Goal: Use online tool/utility: Utilize a website feature to perform a specific function

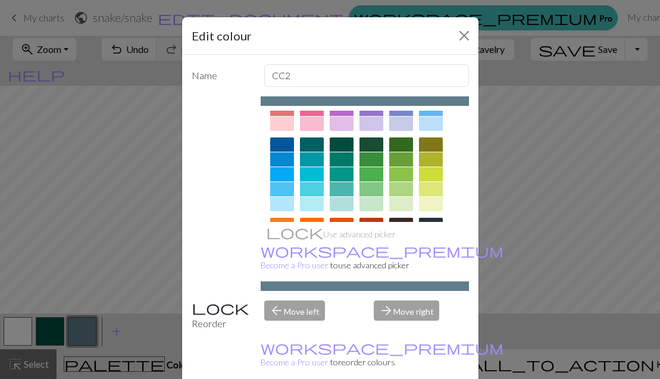
scroll to position [68, 0]
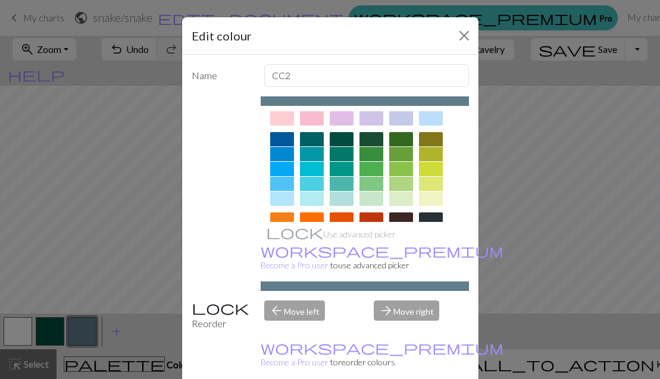
click at [402, 152] on div at bounding box center [401, 154] width 24 height 14
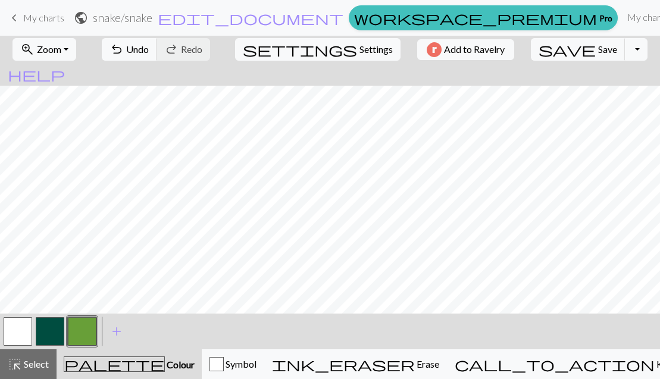
click at [52, 331] on button "button" at bounding box center [50, 331] width 29 height 29
click at [14, 336] on button "button" at bounding box center [18, 331] width 29 height 29
click at [77, 337] on button "button" at bounding box center [82, 331] width 29 height 29
click at [81, 326] on button "button" at bounding box center [82, 331] width 29 height 29
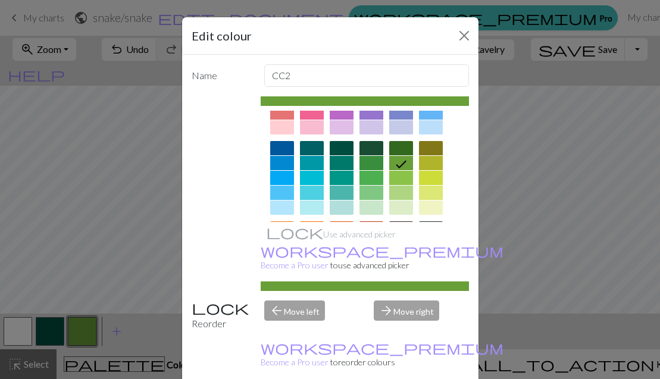
scroll to position [60, 0]
click at [402, 160] on icon at bounding box center [401, 164] width 14 height 14
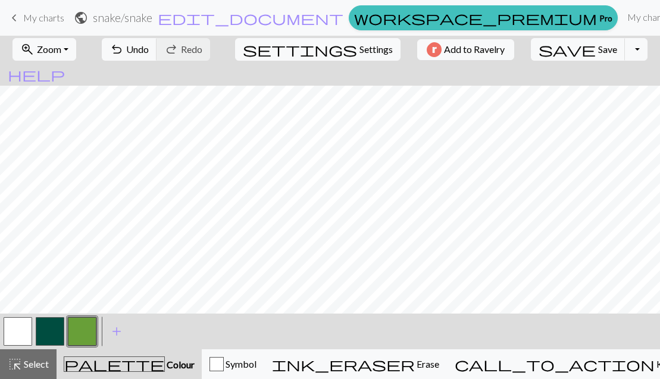
scroll to position [426, 0]
click at [12, 327] on button "button" at bounding box center [18, 331] width 29 height 29
click at [86, 330] on button "button" at bounding box center [82, 331] width 29 height 29
click at [16, 322] on button "button" at bounding box center [18, 331] width 29 height 29
click at [86, 328] on button "button" at bounding box center [82, 331] width 29 height 29
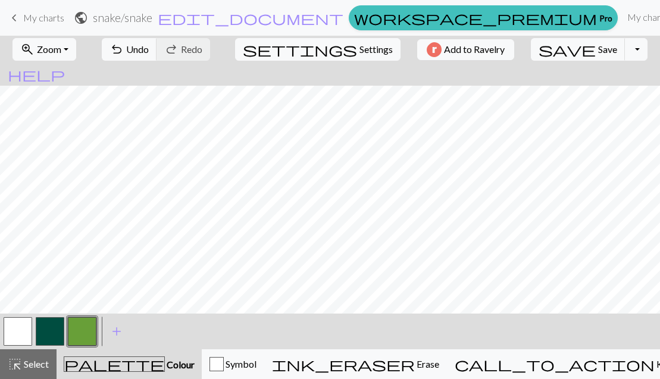
click at [20, 334] on button "button" at bounding box center [18, 331] width 29 height 29
click at [76, 333] on button "button" at bounding box center [82, 331] width 29 height 29
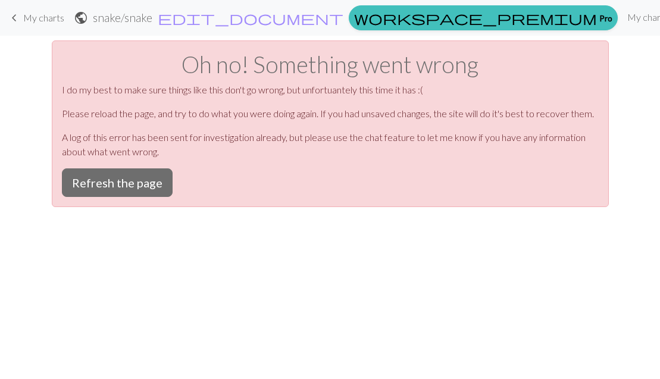
scroll to position [0, 0]
click at [142, 189] on button "Refresh the page" at bounding box center [117, 182] width 111 height 29
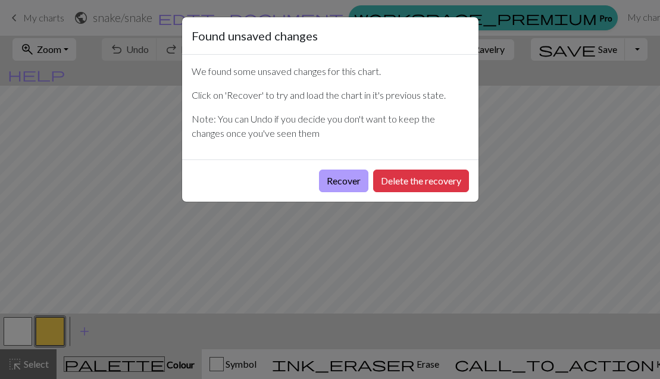
click at [332, 186] on button "Recover" at bounding box center [343, 181] width 49 height 23
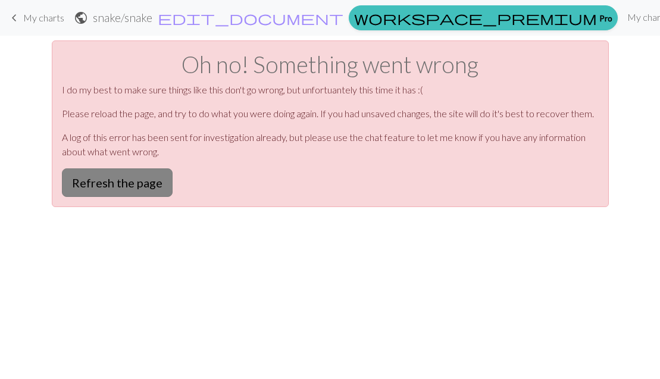
click at [147, 174] on button "Refresh the page" at bounding box center [117, 182] width 111 height 29
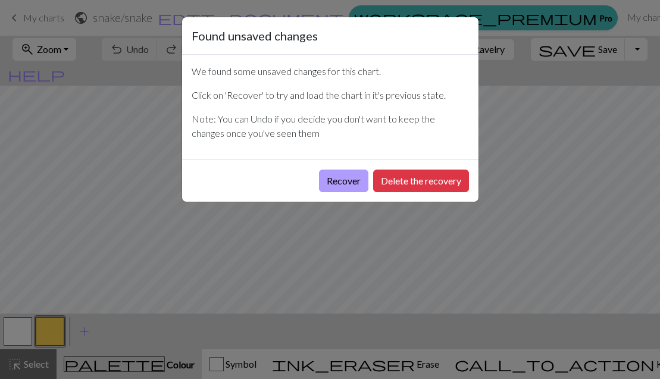
click at [348, 177] on button "Recover" at bounding box center [343, 181] width 49 height 23
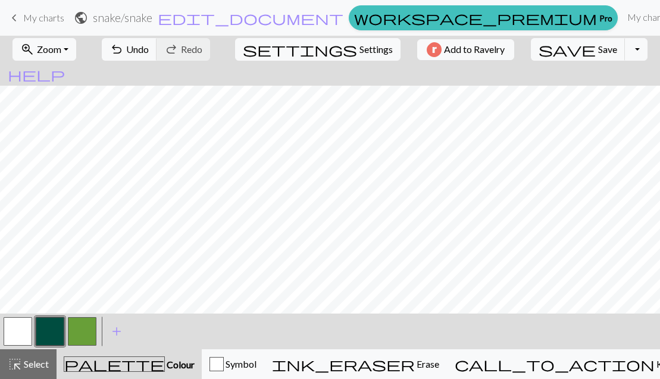
scroll to position [229, 0]
click at [115, 328] on span "add" at bounding box center [117, 331] width 14 height 17
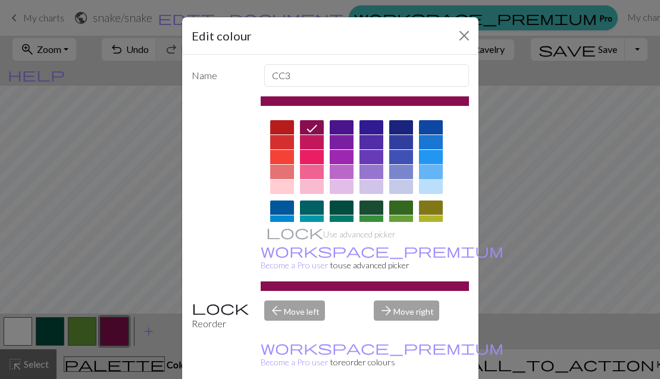
click at [436, 168] on div at bounding box center [431, 172] width 24 height 14
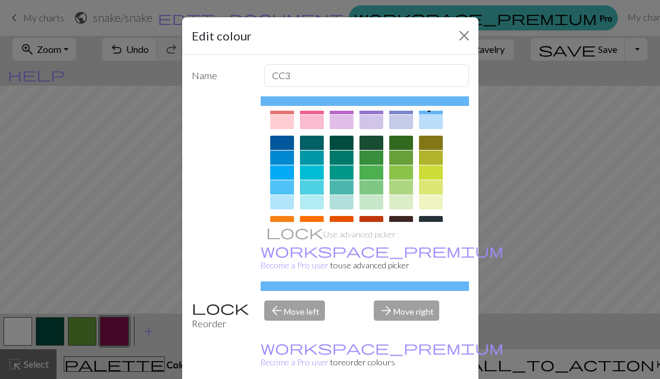
scroll to position [66, 0]
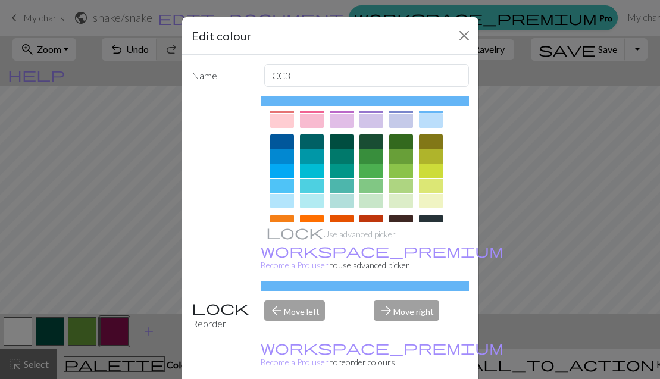
click at [282, 201] on div at bounding box center [282, 201] width 24 height 14
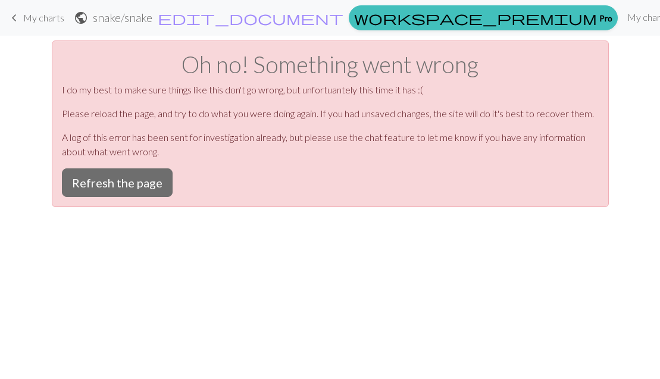
scroll to position [0, 0]
click at [131, 175] on button "Refresh the page" at bounding box center [117, 182] width 111 height 29
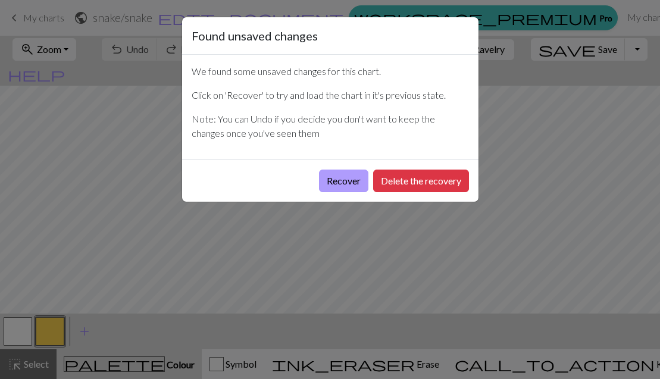
click at [334, 185] on button "Recover" at bounding box center [343, 181] width 49 height 23
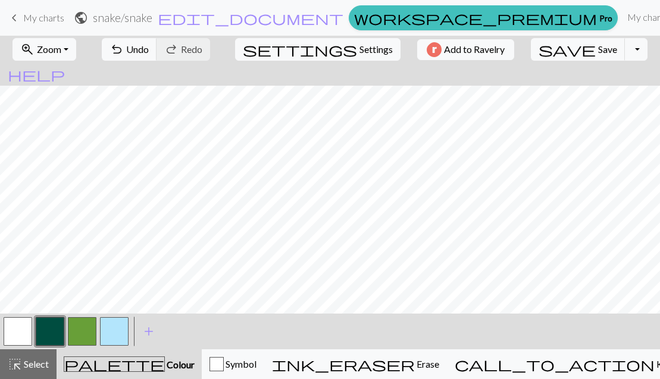
click at [118, 327] on button "button" at bounding box center [114, 331] width 29 height 29
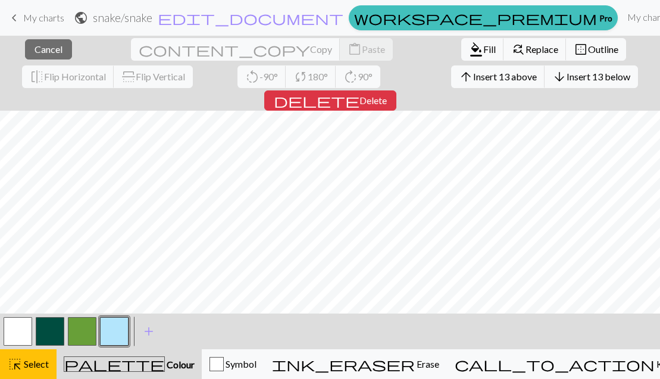
click at [117, 331] on button "button" at bounding box center [114, 331] width 29 height 29
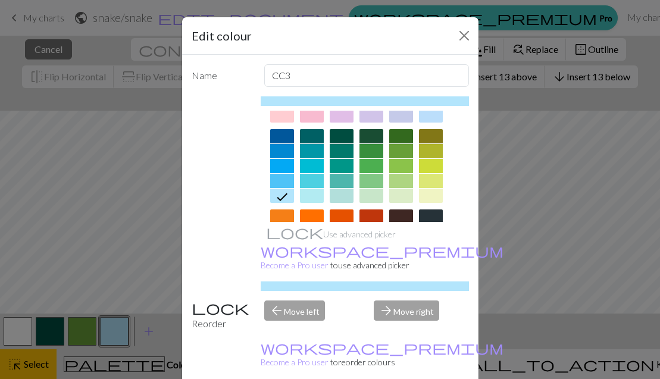
scroll to position [73, 0]
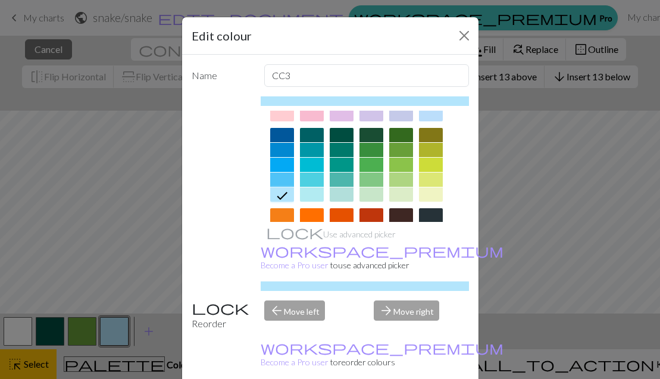
click at [277, 192] on icon at bounding box center [282, 196] width 14 height 14
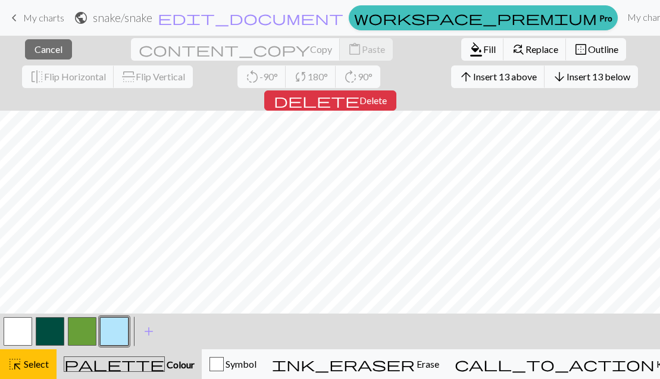
click at [124, 331] on button "button" at bounding box center [114, 331] width 29 height 29
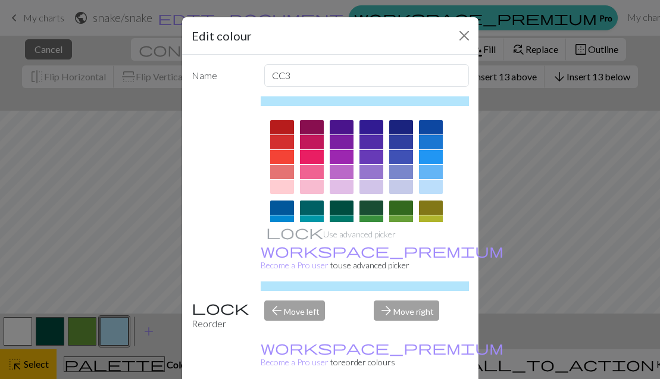
click at [19, 368] on div "Edit colour Name CC3 Use advanced picker workspace_premium Become a Pro user to…" at bounding box center [330, 189] width 660 height 379
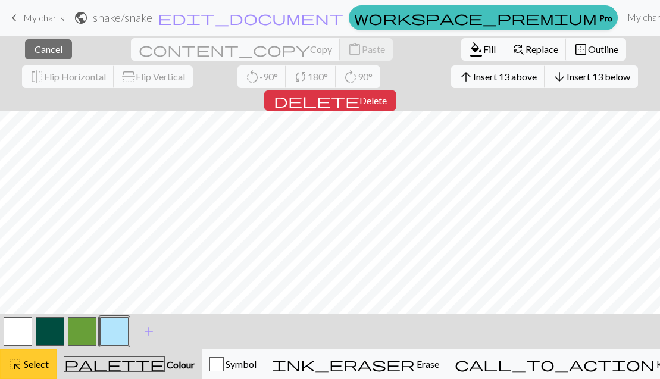
click at [35, 363] on span "Select" at bounding box center [35, 363] width 27 height 11
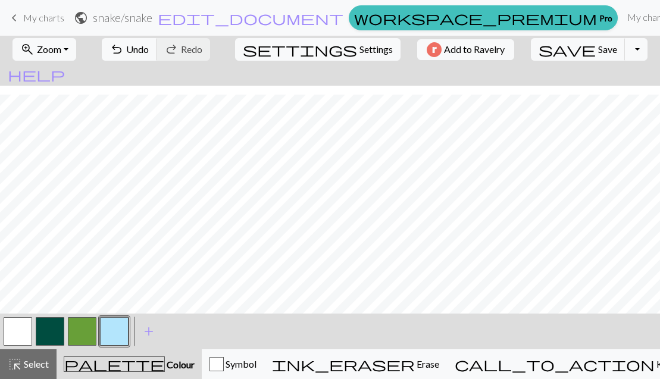
scroll to position [175, 0]
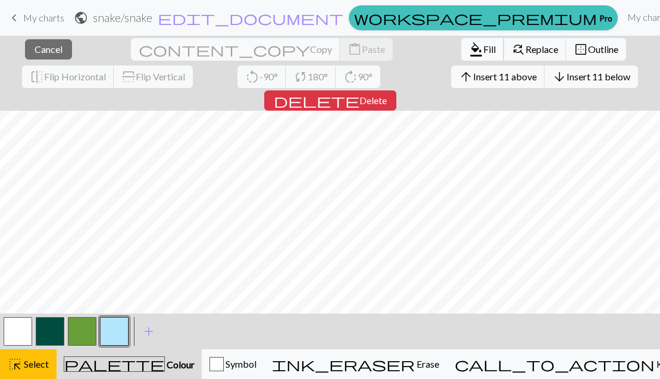
click at [483, 51] on span "Fill" at bounding box center [489, 48] width 12 height 11
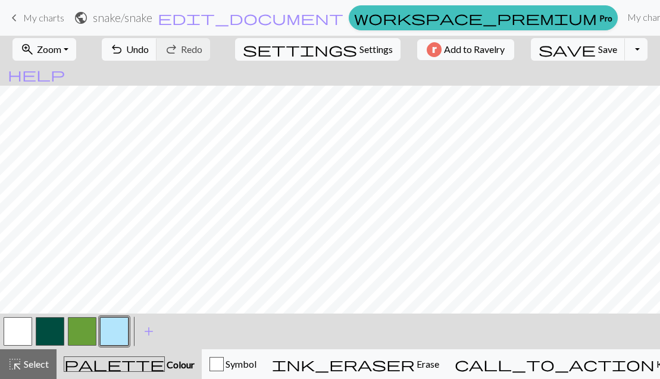
scroll to position [295, 0]
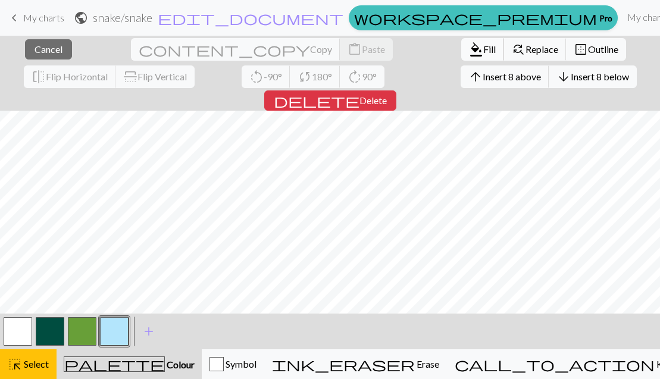
click at [483, 49] on span "Fill" at bounding box center [489, 48] width 12 height 11
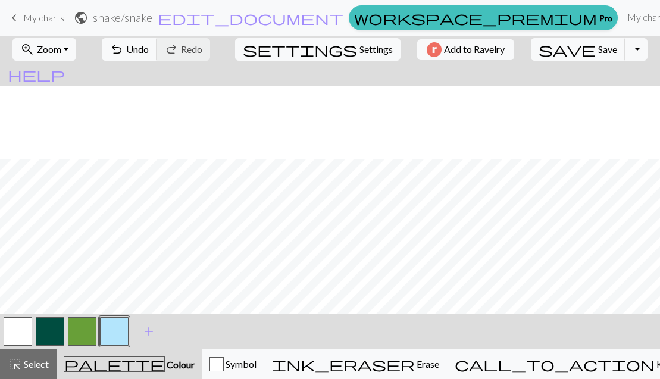
scroll to position [204, -1]
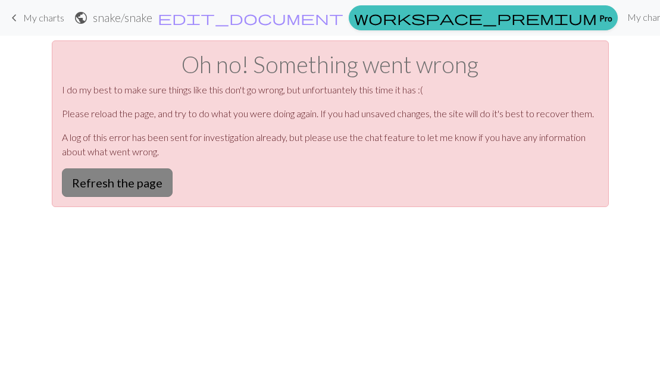
click at [92, 182] on button "Refresh the page" at bounding box center [117, 182] width 111 height 29
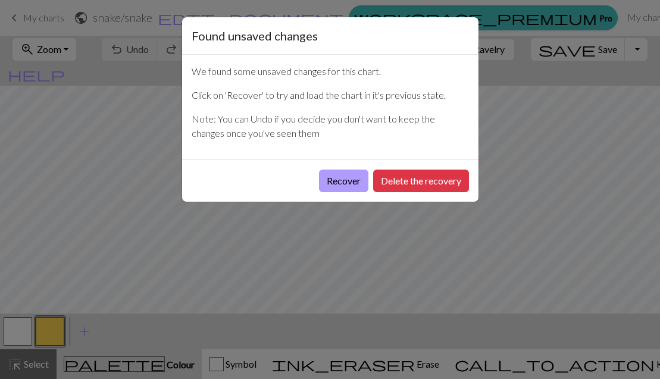
click at [341, 179] on button "Recover" at bounding box center [343, 181] width 49 height 23
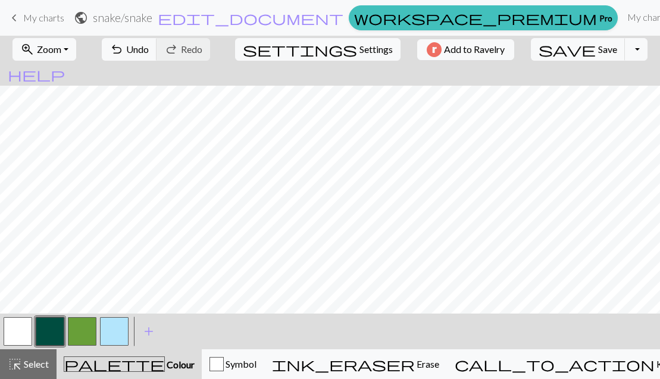
click at [52, 329] on button "button" at bounding box center [50, 331] width 29 height 29
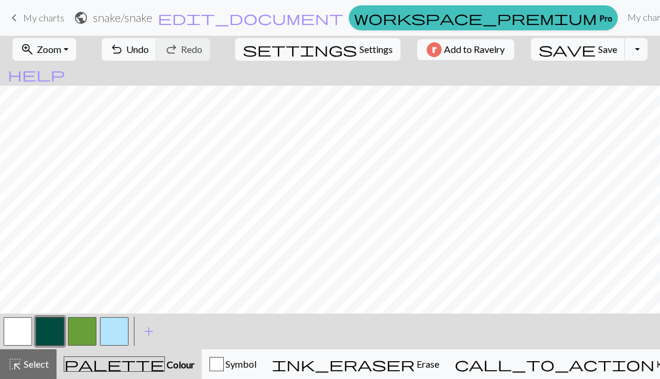
click at [52, 326] on button "button" at bounding box center [50, 331] width 29 height 29
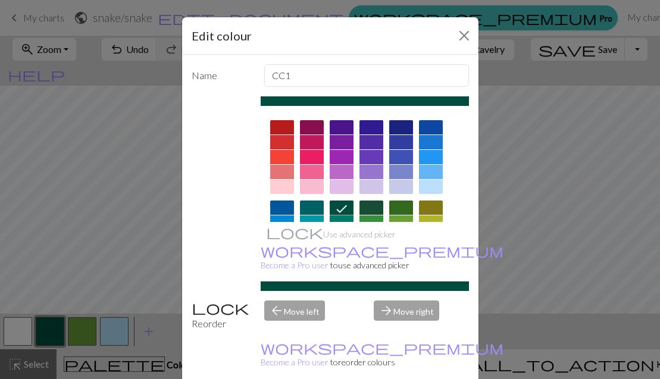
click at [338, 205] on icon at bounding box center [341, 209] width 14 height 14
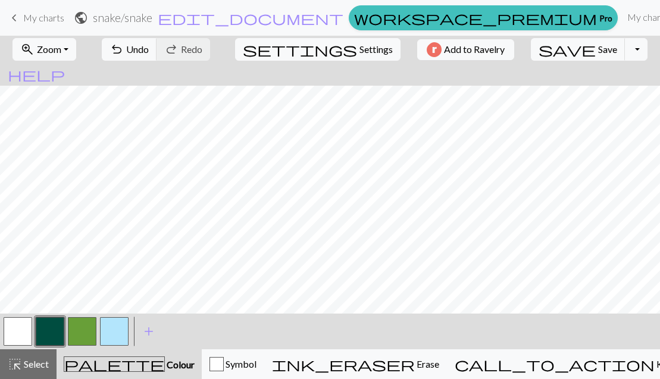
click at [20, 324] on button "button" at bounding box center [18, 331] width 29 height 29
click at [75, 334] on button "button" at bounding box center [82, 331] width 29 height 29
click at [110, 330] on button "button" at bounding box center [114, 331] width 29 height 29
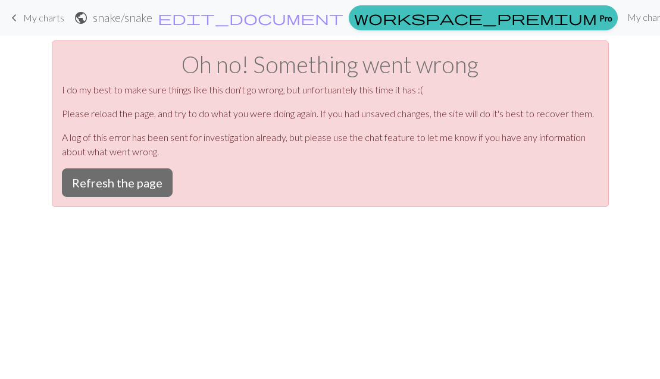
scroll to position [0, 0]
click at [119, 173] on button "Refresh the page" at bounding box center [117, 182] width 111 height 29
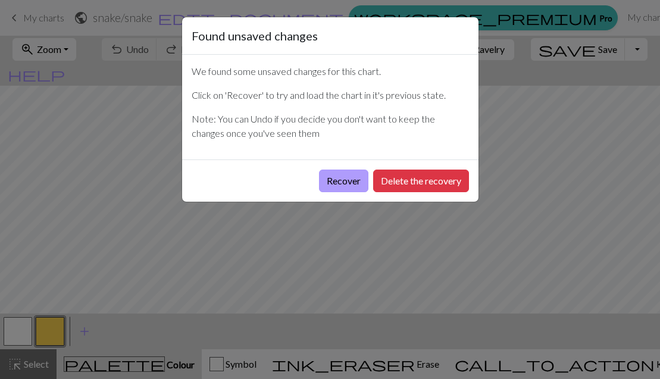
click at [332, 182] on button "Recover" at bounding box center [343, 181] width 49 height 23
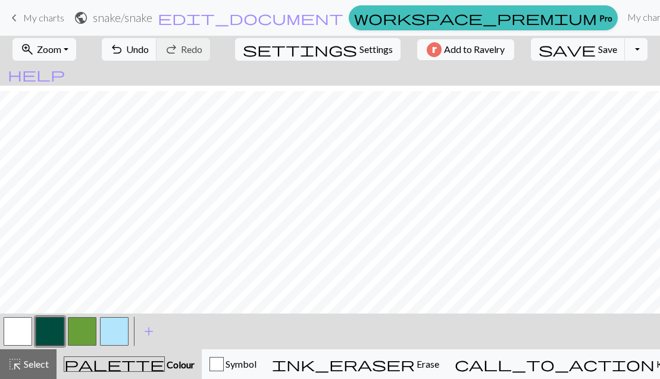
scroll to position [291, 0]
click at [43, 327] on button "button" at bounding box center [50, 331] width 29 height 29
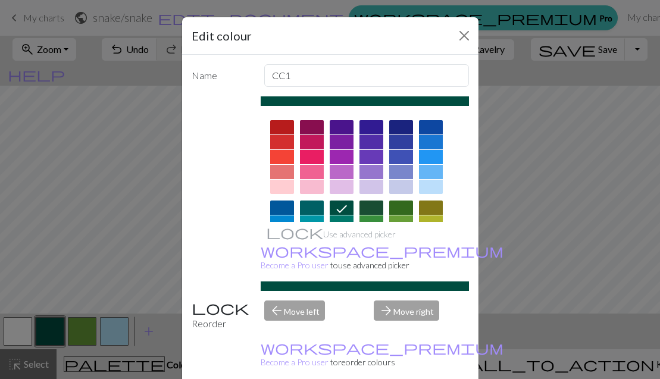
click at [341, 206] on icon at bounding box center [341, 209] width 14 height 14
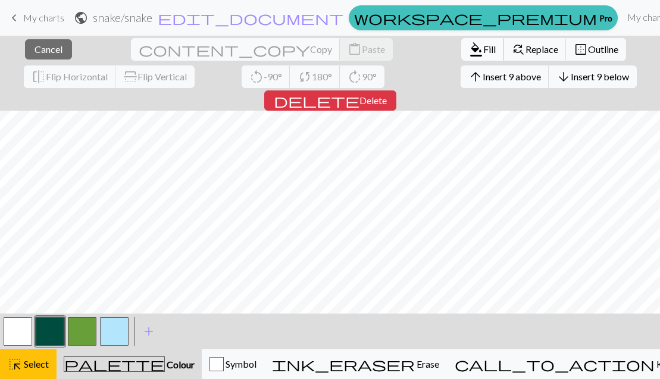
click at [483, 47] on span "Fill" at bounding box center [489, 48] width 12 height 11
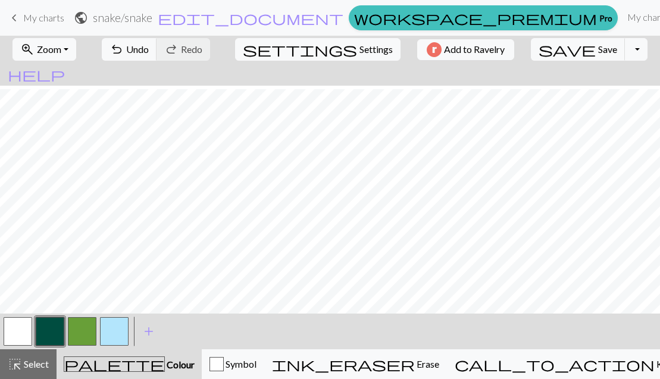
scroll to position [385, 0]
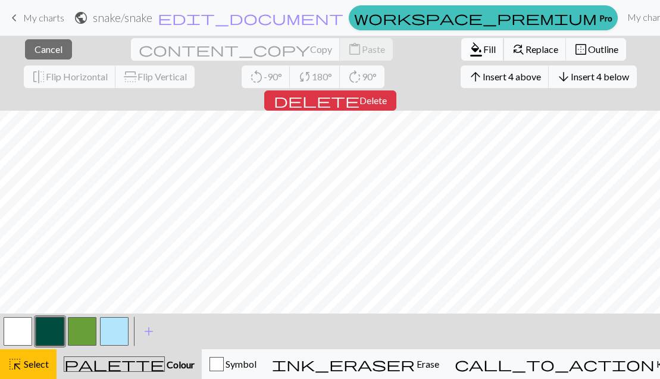
click at [483, 46] on span "Fill" at bounding box center [489, 48] width 12 height 11
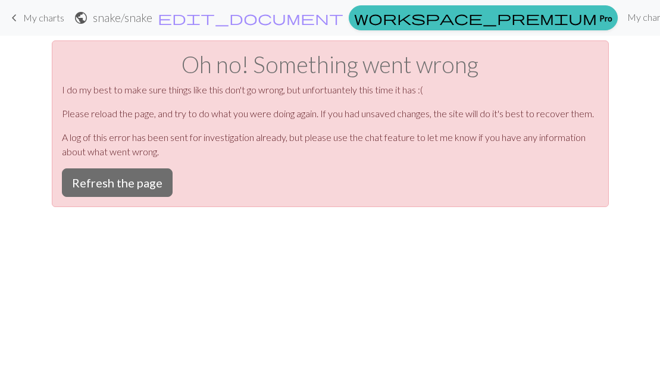
scroll to position [0, 0]
click at [140, 174] on button "Refresh the page" at bounding box center [117, 182] width 111 height 29
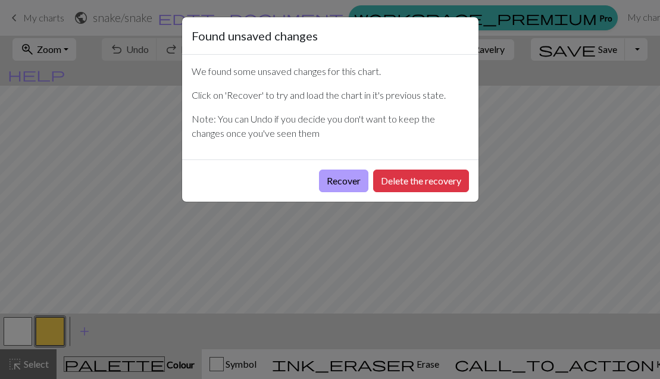
click at [337, 184] on button "Recover" at bounding box center [343, 181] width 49 height 23
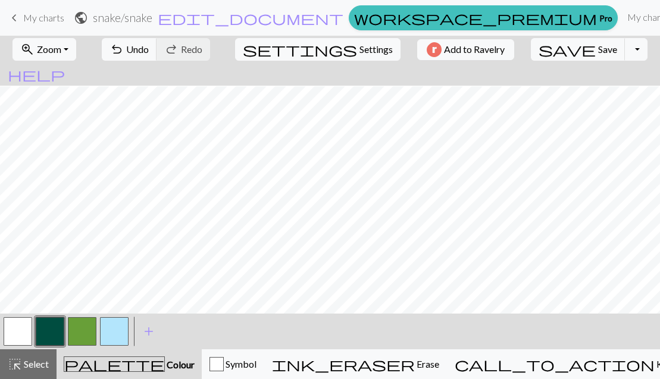
scroll to position [224, 0]
click at [53, 322] on button "button" at bounding box center [50, 331] width 29 height 29
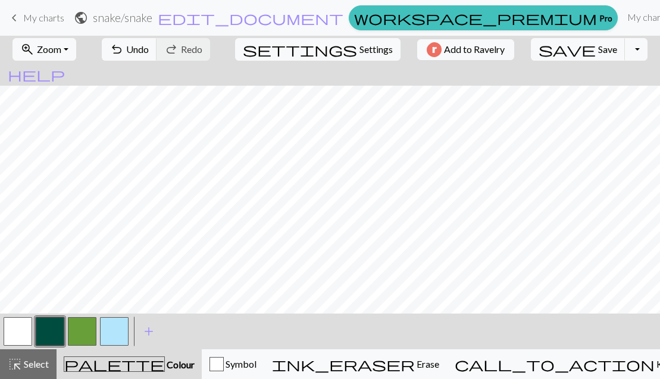
click at [121, 319] on button "button" at bounding box center [114, 331] width 29 height 29
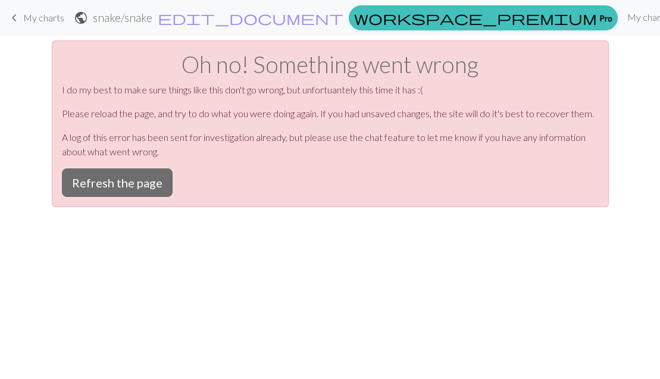
scroll to position [0, 0]
click at [139, 164] on div "Oh no! Something went wrong I do my best to make sure things like this don't go…" at bounding box center [330, 123] width 557 height 167
click at [136, 178] on button "Refresh the page" at bounding box center [117, 182] width 111 height 29
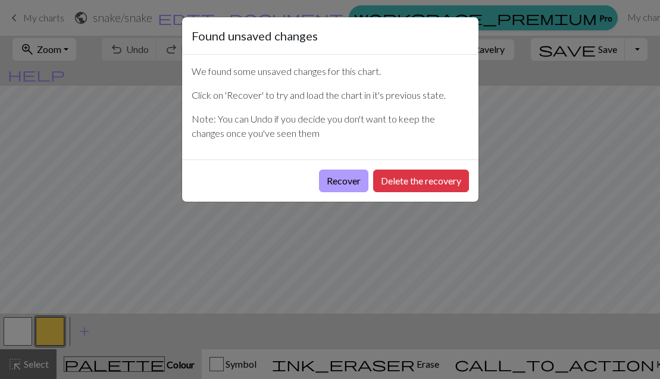
click at [335, 178] on button "Recover" at bounding box center [343, 181] width 49 height 23
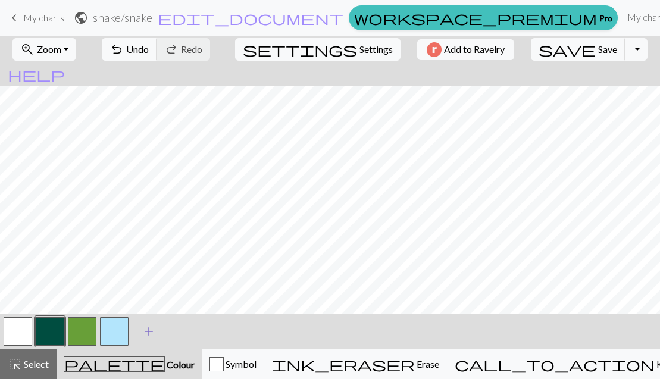
click at [151, 329] on span "add" at bounding box center [149, 331] width 14 height 17
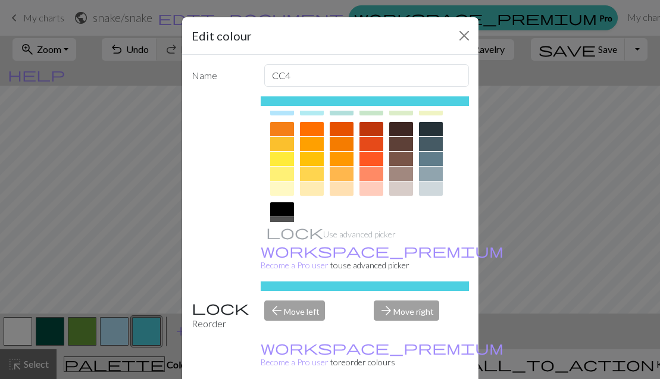
scroll to position [160, 0]
click at [285, 170] on div at bounding box center [282, 172] width 24 height 14
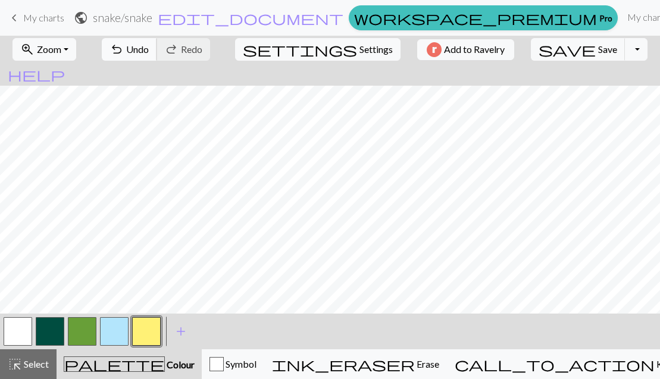
click at [149, 49] on span "Undo" at bounding box center [137, 48] width 23 height 11
click at [149, 47] on span "Undo" at bounding box center [137, 48] width 23 height 11
click at [124, 50] on span "undo" at bounding box center [117, 49] width 14 height 17
click at [149, 50] on span "Undo" at bounding box center [137, 48] width 23 height 11
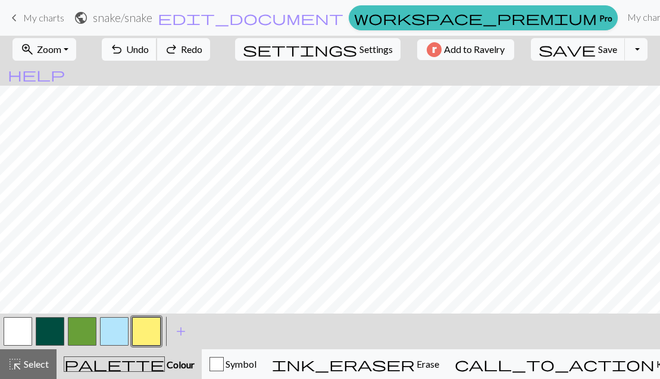
click at [149, 50] on span "Undo" at bounding box center [137, 48] width 23 height 11
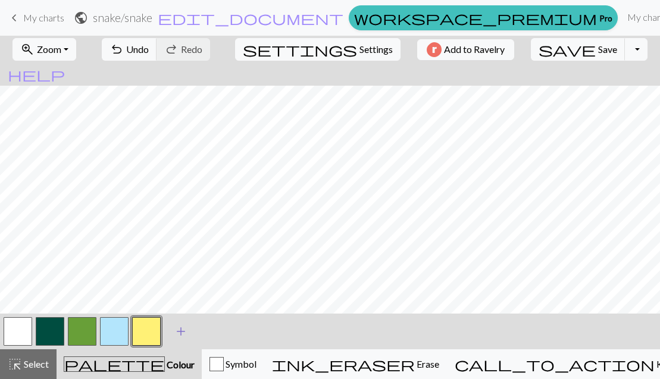
click at [185, 334] on span "add" at bounding box center [181, 331] width 14 height 17
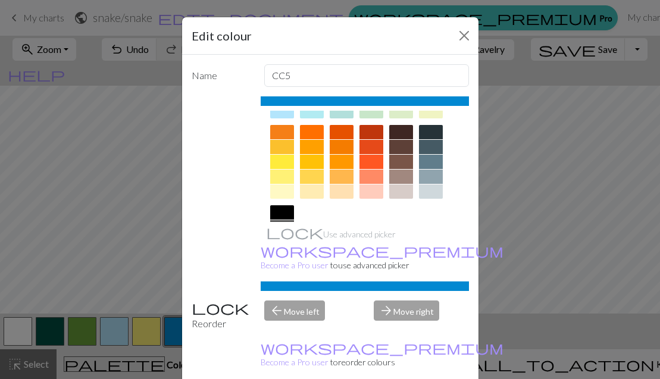
scroll to position [155, 0]
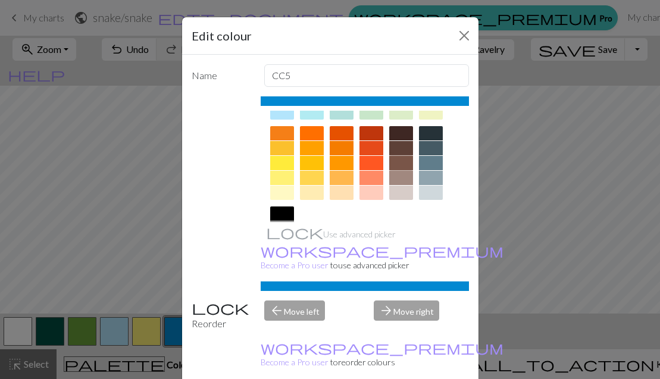
click at [401, 161] on div at bounding box center [401, 163] width 24 height 14
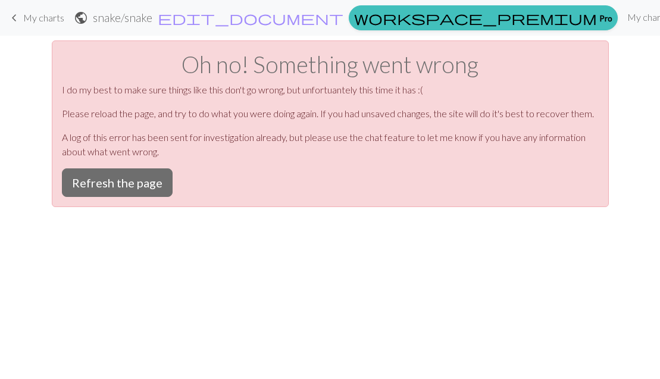
scroll to position [0, 0]
click at [104, 172] on button "Refresh the page" at bounding box center [117, 182] width 111 height 29
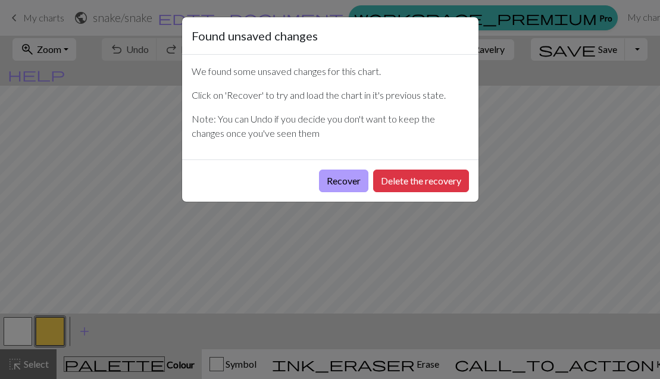
click at [343, 187] on button "Recover" at bounding box center [343, 181] width 49 height 23
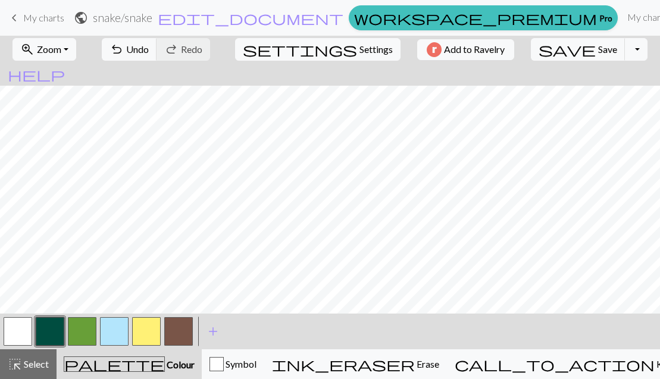
scroll to position [323, 0]
click at [116, 335] on button "button" at bounding box center [114, 331] width 29 height 29
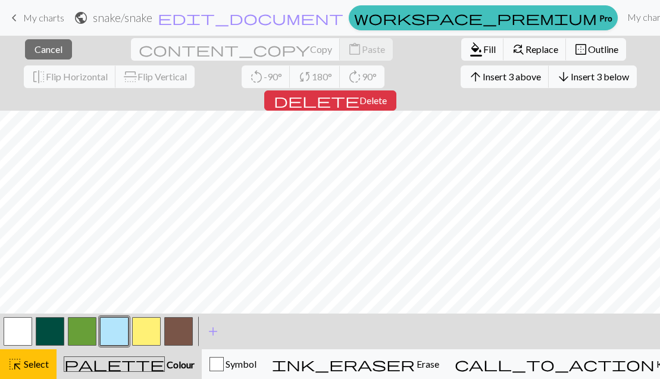
click at [55, 326] on button "button" at bounding box center [50, 331] width 29 height 29
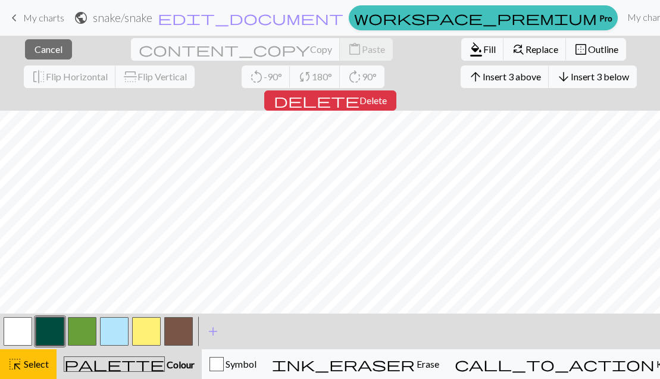
click at [203, 85] on div "close Cancel content_copy Copy content_paste Paste format_color_fill Fill find_…" at bounding box center [330, 73] width 660 height 75
click at [469, 49] on span "format_color_fill" at bounding box center [476, 49] width 14 height 17
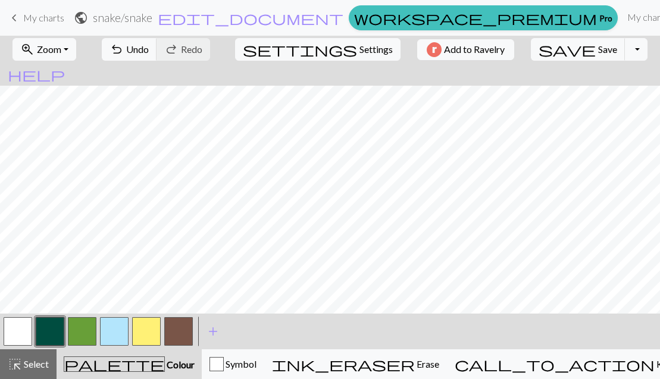
click at [111, 326] on button "button" at bounding box center [114, 331] width 29 height 29
click at [179, 332] on button "button" at bounding box center [178, 331] width 29 height 29
click at [121, 327] on button "button" at bounding box center [114, 331] width 29 height 29
click at [170, 334] on button "button" at bounding box center [178, 331] width 29 height 29
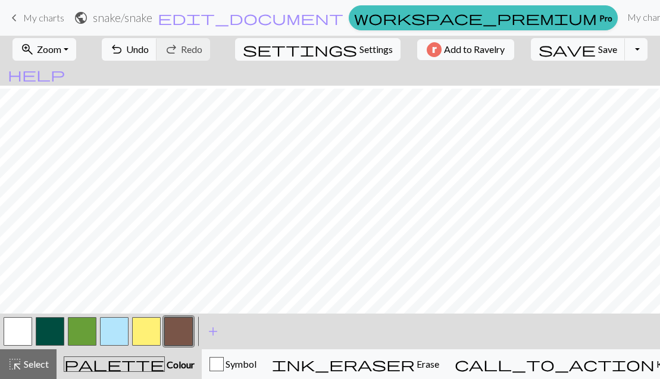
scroll to position [66, 0]
click at [51, 331] on button "button" at bounding box center [50, 331] width 29 height 29
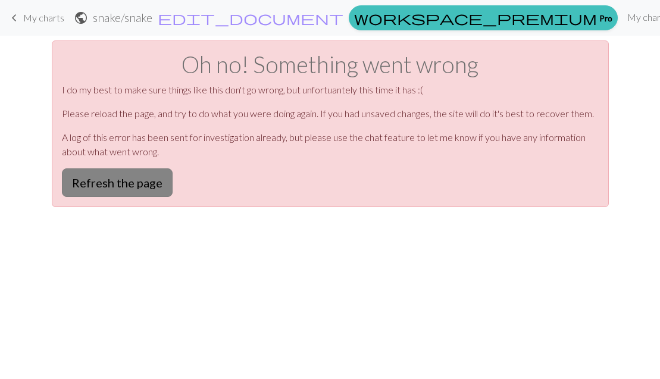
click at [149, 189] on button "Refresh the page" at bounding box center [117, 182] width 111 height 29
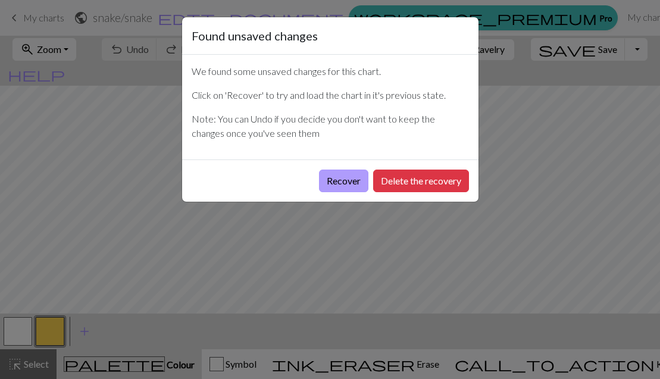
click at [330, 180] on button "Recover" at bounding box center [343, 181] width 49 height 23
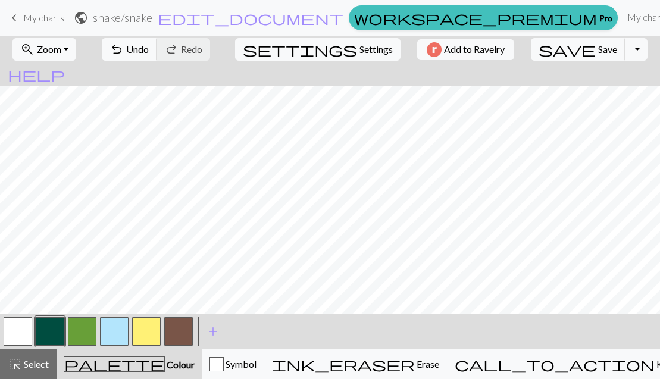
click at [55, 330] on button "button" at bounding box center [50, 331] width 29 height 29
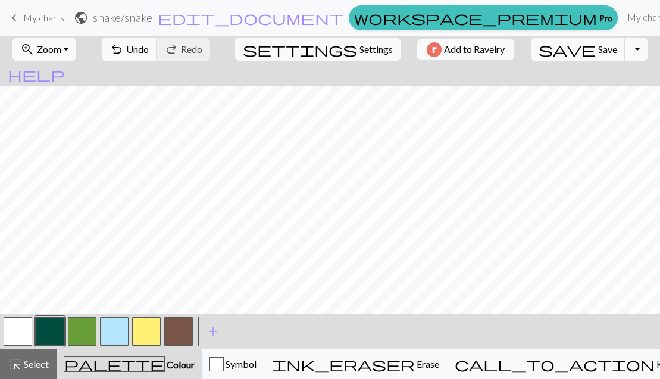
click at [51, 330] on button "button" at bounding box center [50, 331] width 29 height 29
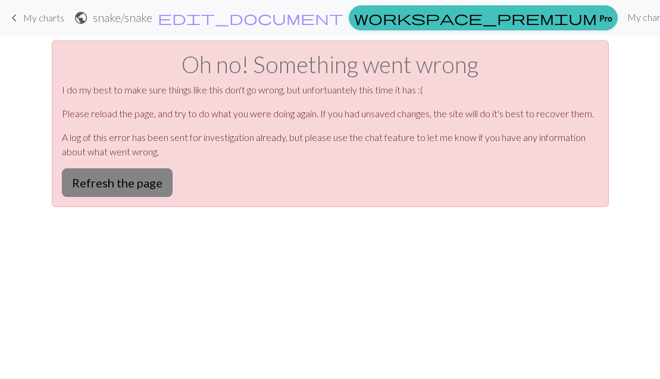
click at [92, 180] on button "Refresh the page" at bounding box center [117, 182] width 111 height 29
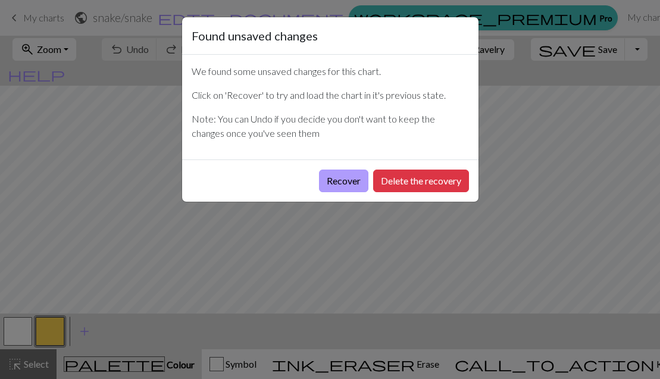
click at [336, 178] on button "Recover" at bounding box center [343, 181] width 49 height 23
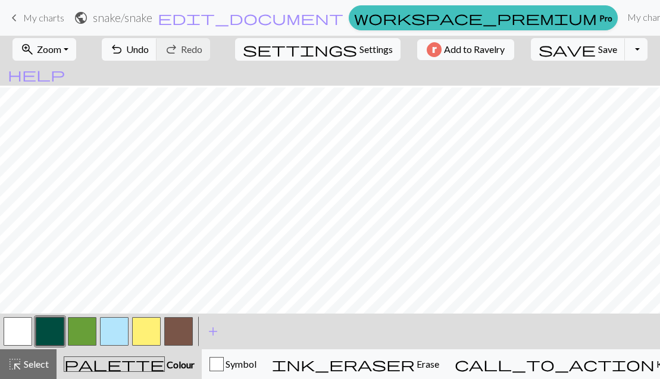
scroll to position [123, 0]
click at [43, 324] on button "button" at bounding box center [50, 331] width 29 height 29
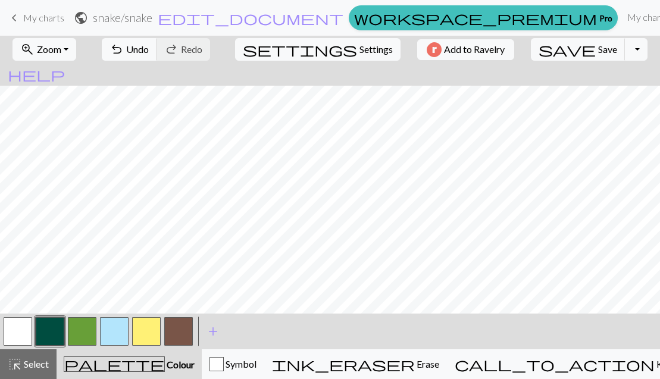
scroll to position [89, 0]
click at [182, 332] on button "button" at bounding box center [178, 331] width 29 height 29
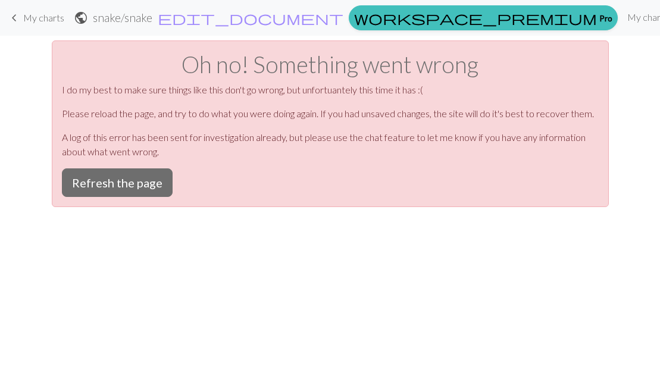
scroll to position [0, 0]
click at [135, 180] on button "Refresh the page" at bounding box center [117, 182] width 111 height 29
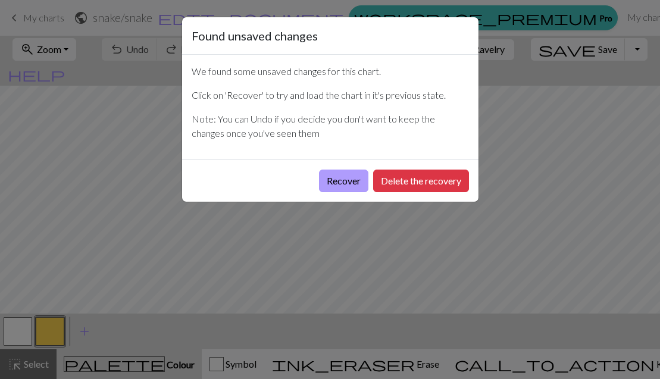
click at [333, 182] on button "Recover" at bounding box center [343, 181] width 49 height 23
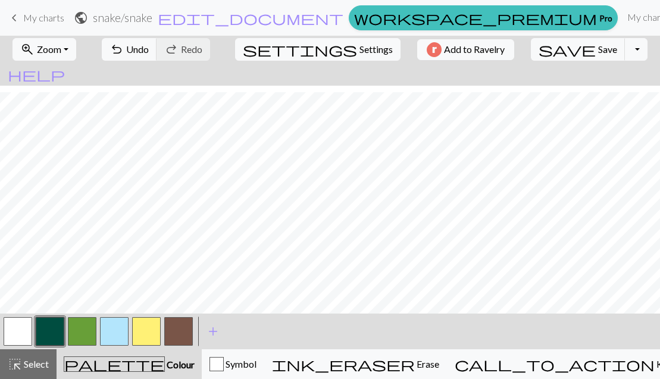
scroll to position [6, 0]
click at [112, 330] on button "button" at bounding box center [114, 331] width 29 height 29
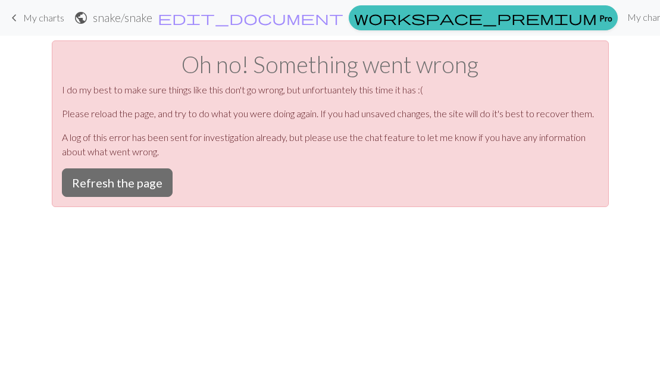
scroll to position [0, 0]
click at [110, 174] on button "Refresh the page" at bounding box center [117, 182] width 111 height 29
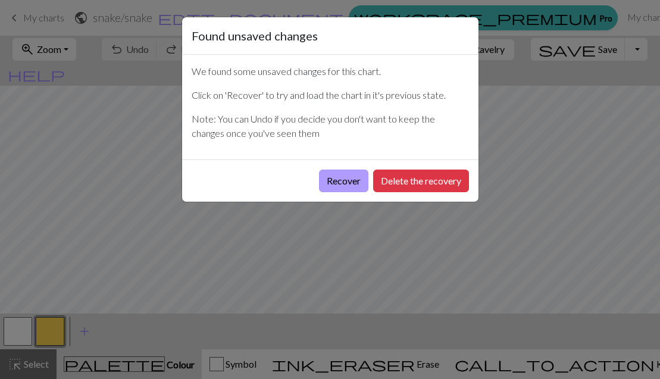
click at [333, 185] on button "Recover" at bounding box center [343, 181] width 49 height 23
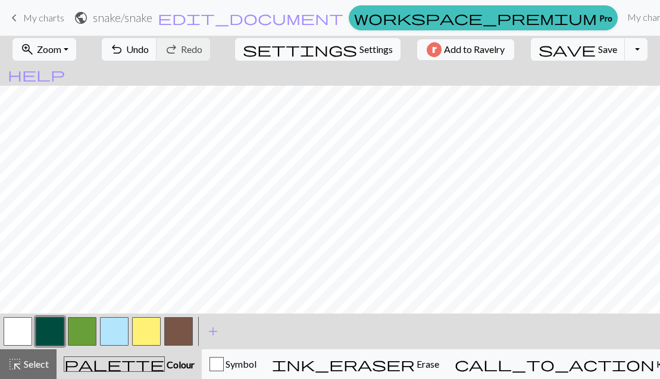
click at [151, 327] on button "button" at bounding box center [146, 331] width 29 height 29
click at [114, 329] on button "button" at bounding box center [114, 331] width 29 height 29
click at [74, 329] on button "button" at bounding box center [82, 331] width 29 height 29
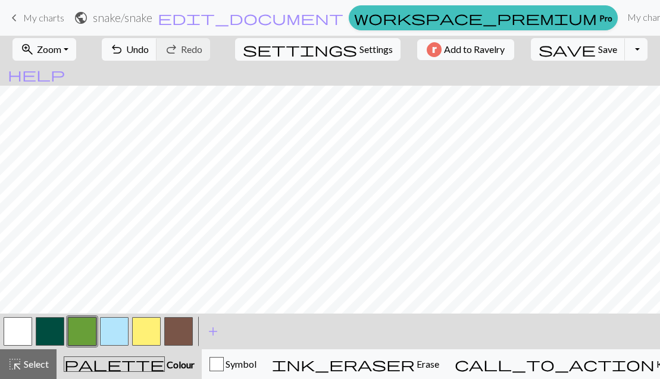
click at [116, 336] on button "button" at bounding box center [114, 331] width 29 height 29
click at [85, 333] on button "button" at bounding box center [82, 331] width 29 height 29
click at [120, 329] on button "button" at bounding box center [114, 331] width 29 height 29
click at [83, 327] on button "button" at bounding box center [82, 331] width 29 height 29
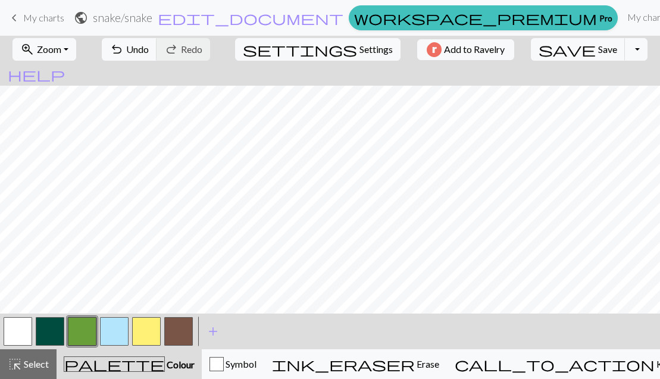
click at [72, 334] on button "button" at bounding box center [82, 331] width 29 height 29
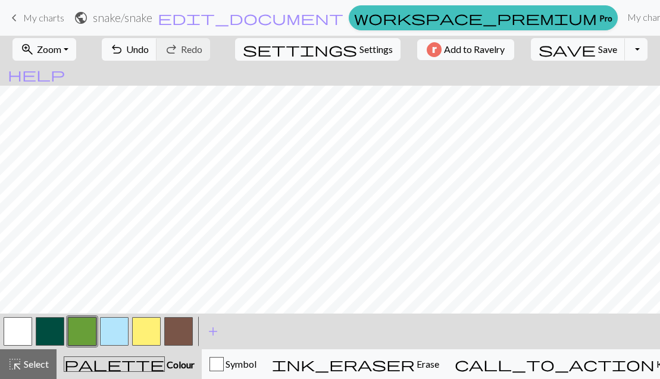
click at [116, 327] on button "button" at bounding box center [114, 331] width 29 height 29
click at [46, 330] on button "button" at bounding box center [50, 331] width 29 height 29
click at [118, 332] on button "button" at bounding box center [114, 331] width 29 height 29
click at [48, 331] on button "button" at bounding box center [50, 331] width 29 height 29
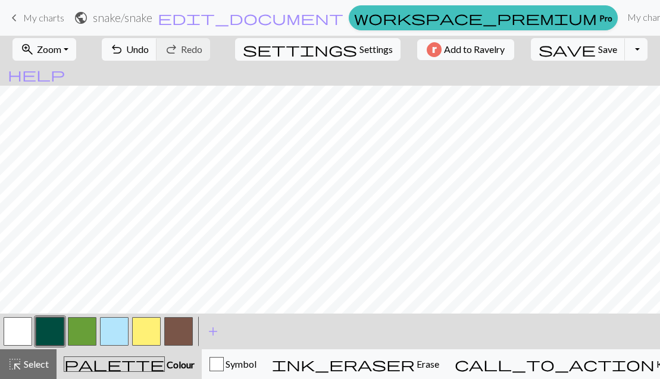
click at [85, 334] on button "button" at bounding box center [82, 331] width 29 height 29
